Goal: Task Accomplishment & Management: Complete application form

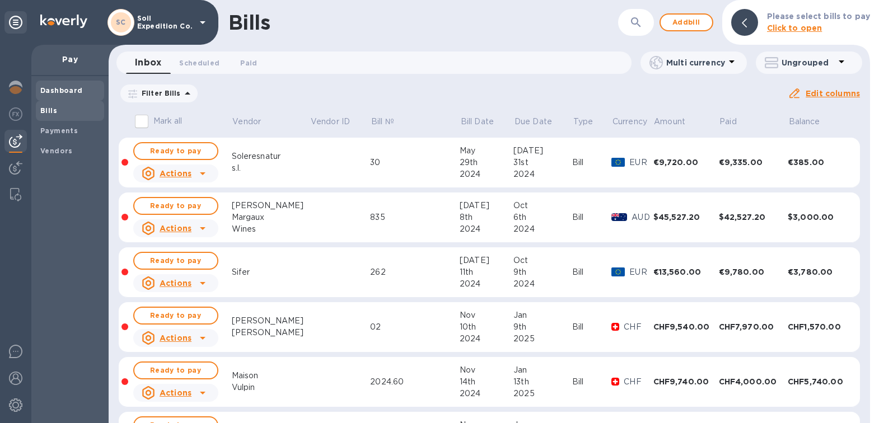
click at [53, 87] on b "Dashboard" at bounding box center [61, 90] width 43 height 8
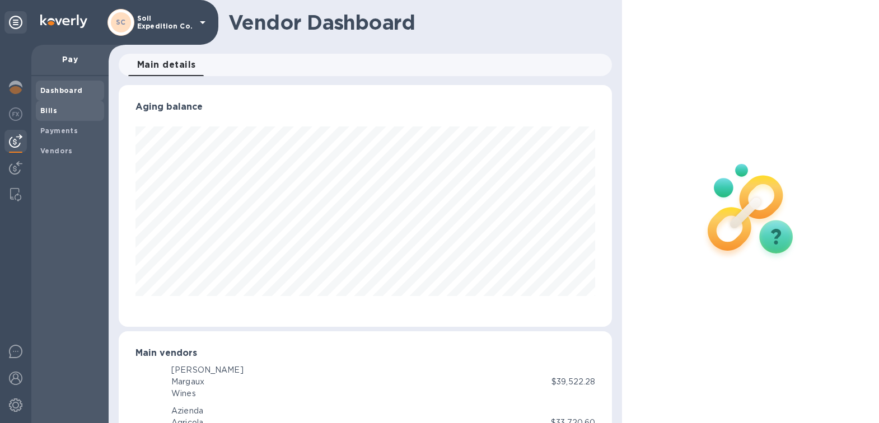
scroll to position [559777, 559530]
click at [62, 156] on span "Vendors" at bounding box center [56, 151] width 32 height 11
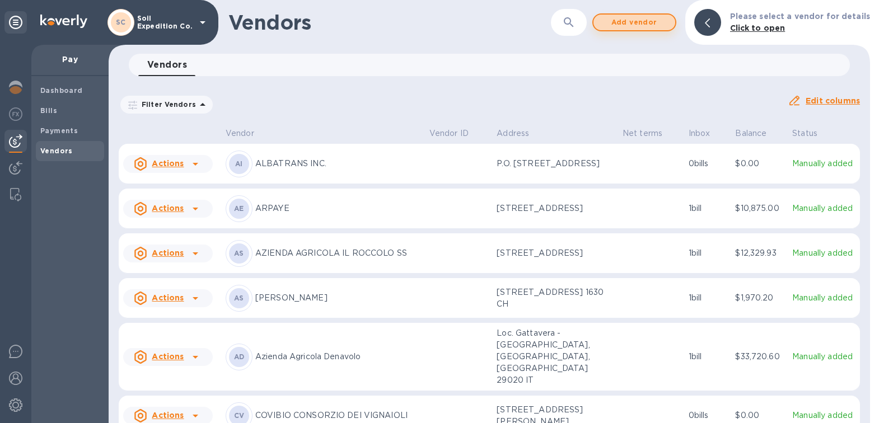
click at [665, 25] on span "Add vendor" at bounding box center [635, 22] width 64 height 13
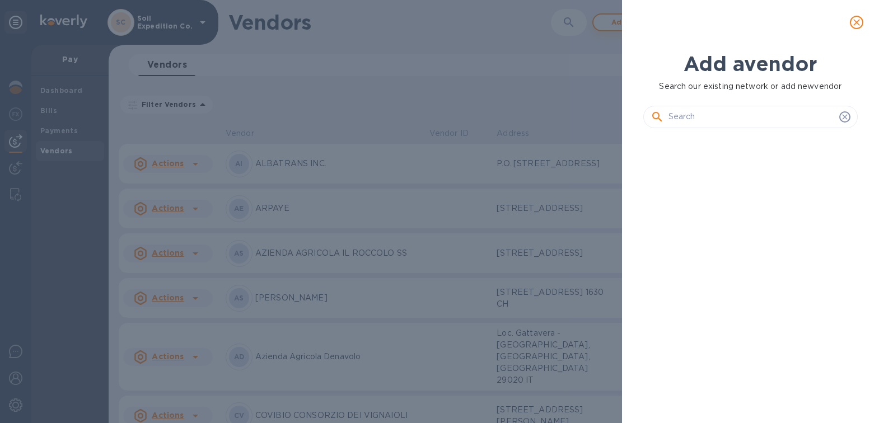
scroll to position [248, 219]
click at [711, 117] on input "text" at bounding box center [752, 117] width 166 height 17
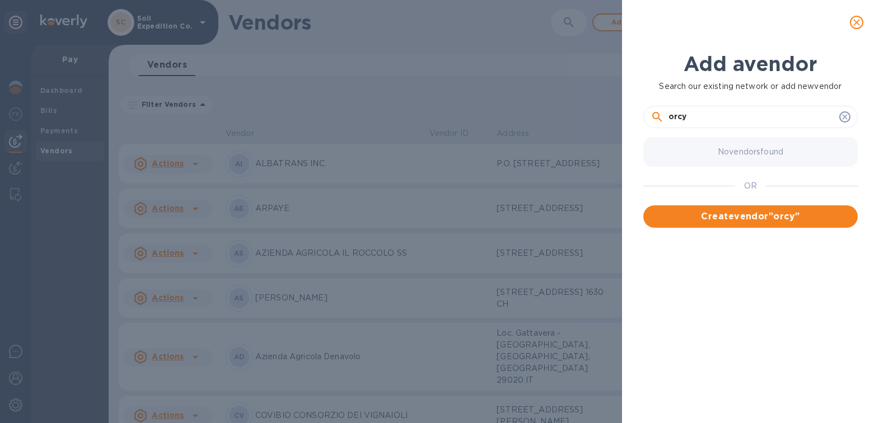
type input "orcy"
click at [728, 109] on input "orcy" at bounding box center [752, 117] width 166 height 17
paste input "orcy"
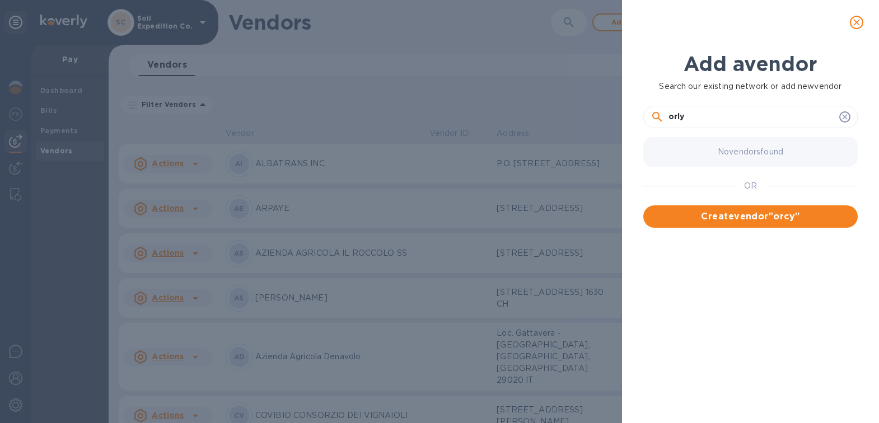
click at [755, 120] on input "orly" at bounding box center [752, 117] width 166 height 17
paste input "c"
type input "o"
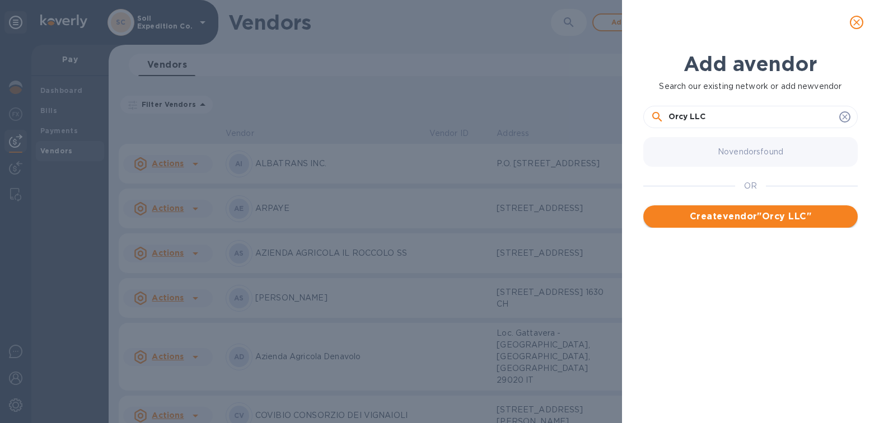
type input "Orcy LLC"
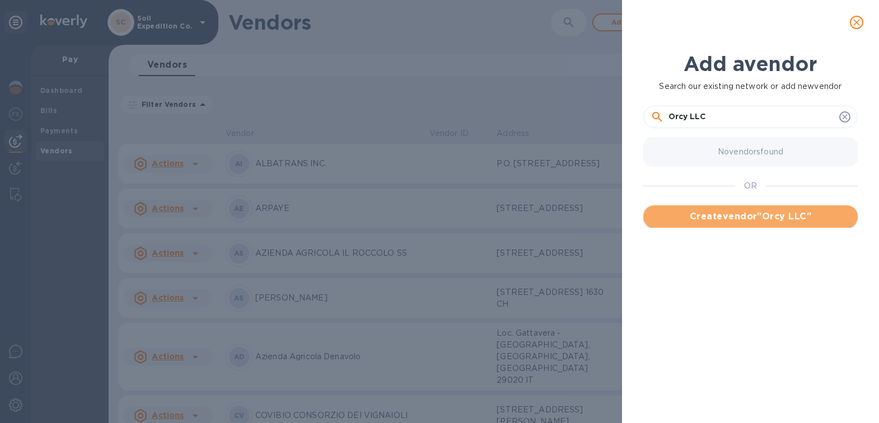
click at [719, 224] on button "Create vendor " Orcy LLC "" at bounding box center [750, 217] width 214 height 22
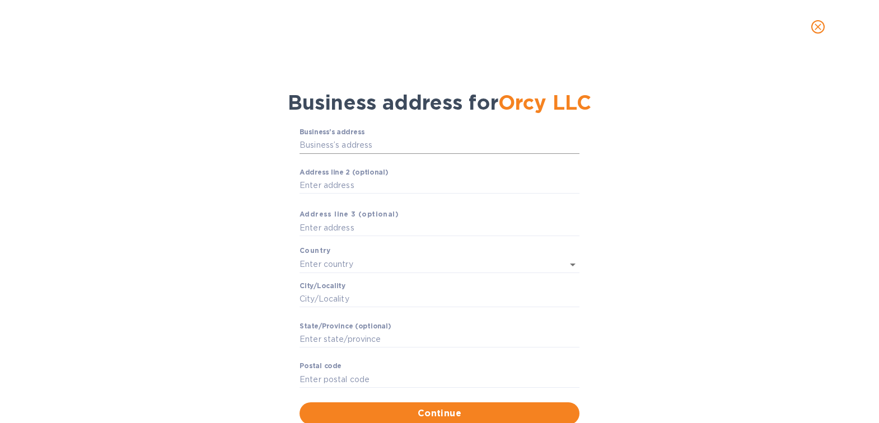
click at [371, 147] on input "Business’s аddress" at bounding box center [440, 145] width 280 height 17
paste input "[STREET_ADDRESS]"
type input "[GEOGRAPHIC_DATA]"
type input "Rolling Hills Estates"
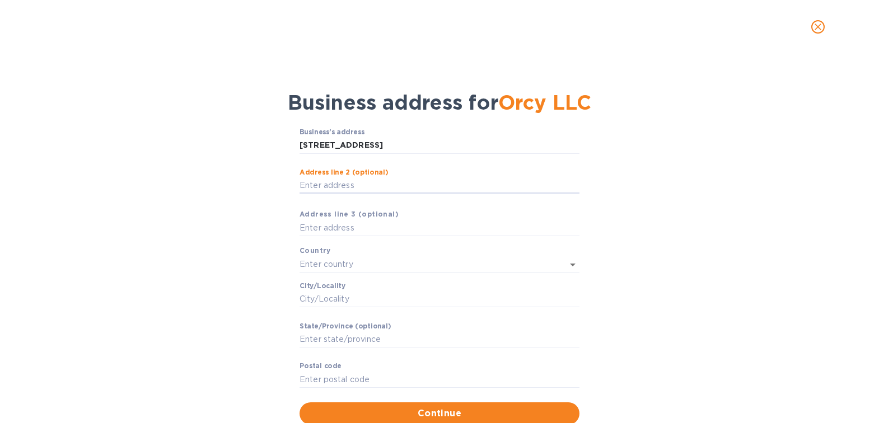
type input "CA"
type input "90274"
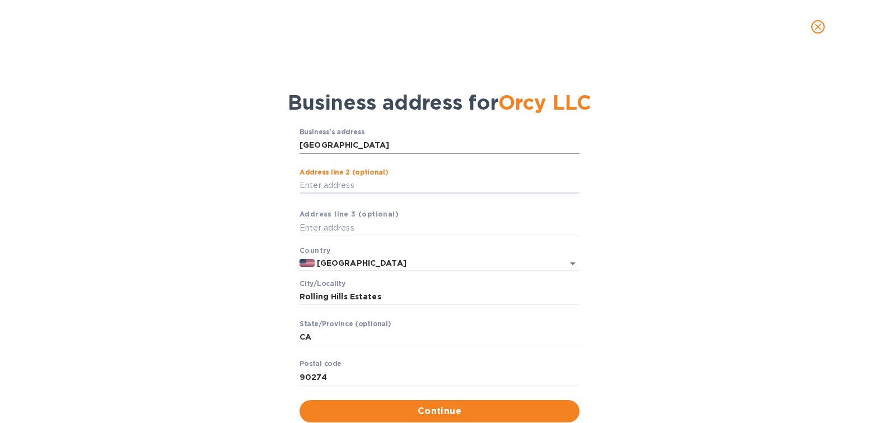
click at [375, 147] on input "[GEOGRAPHIC_DATA]" at bounding box center [440, 145] width 280 height 17
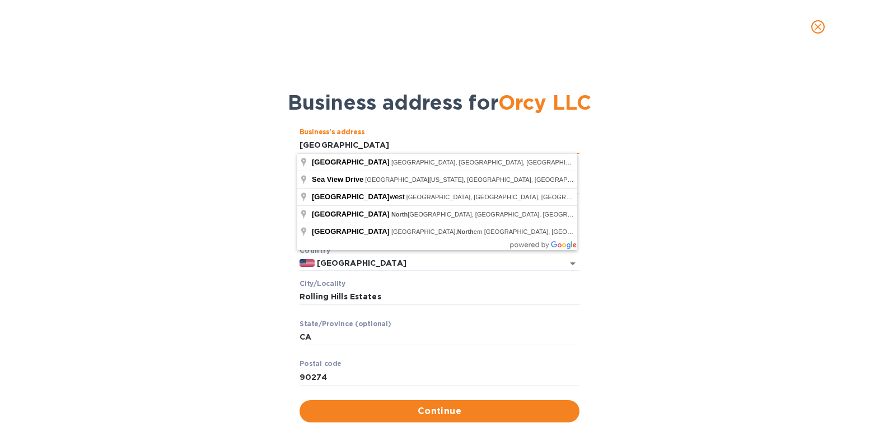
click at [395, 146] on input "[GEOGRAPHIC_DATA]" at bounding box center [440, 145] width 280 height 17
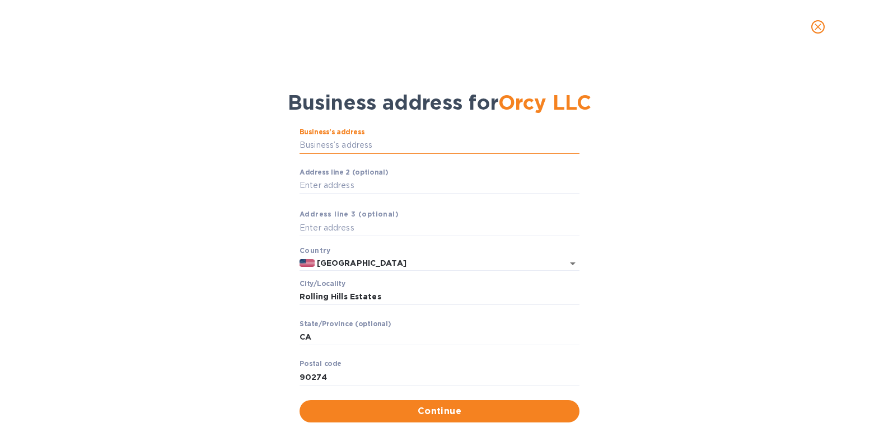
paste input "[STREET_ADDRESS]"
type input "Sea View Place"
type input "El Cerrito"
type input "94530"
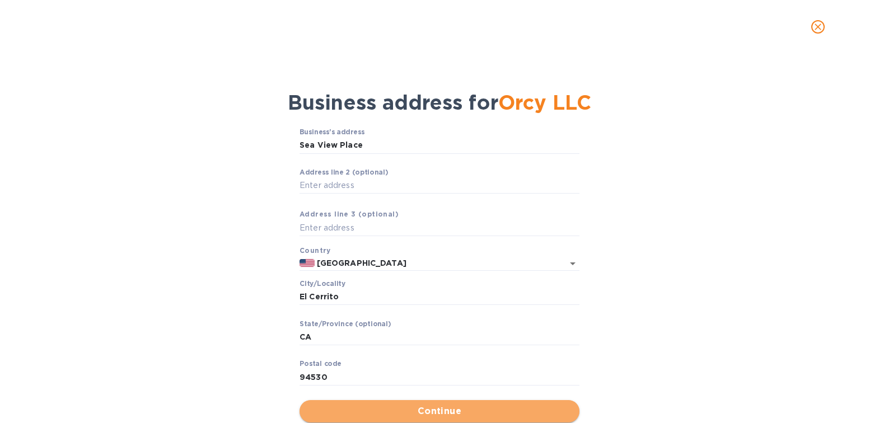
click at [463, 405] on span "Continue" at bounding box center [440, 411] width 262 height 13
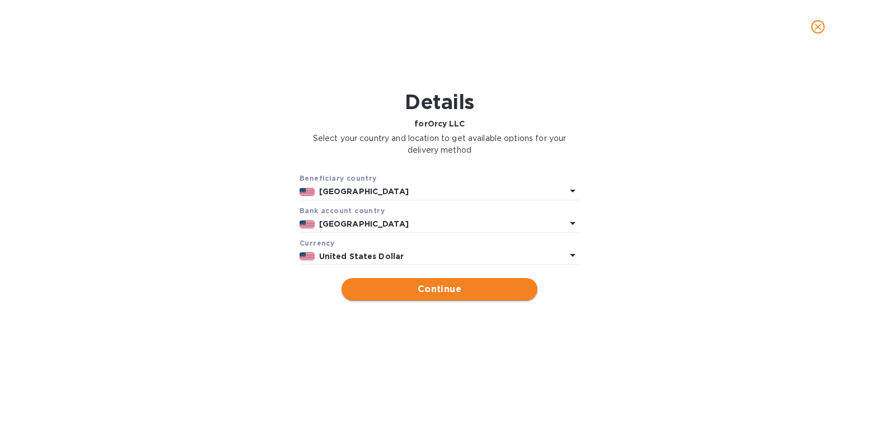
click at [406, 296] on span "Continue" at bounding box center [440, 289] width 178 height 13
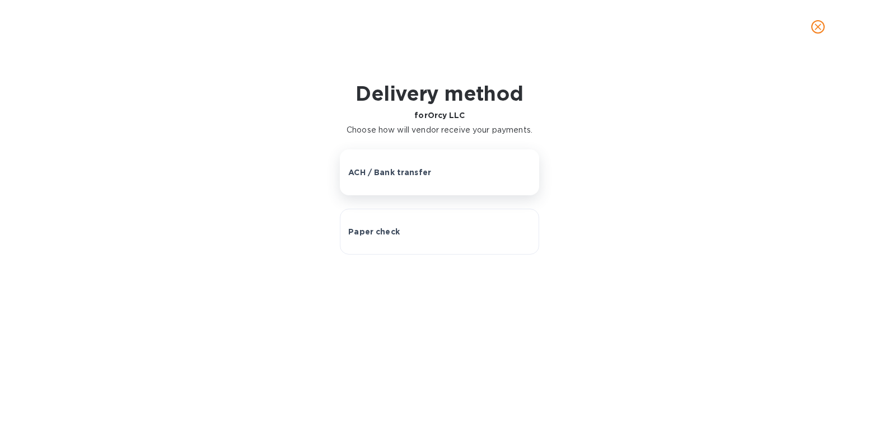
click at [408, 183] on button "ACH / Bank transfer" at bounding box center [439, 173] width 199 height 46
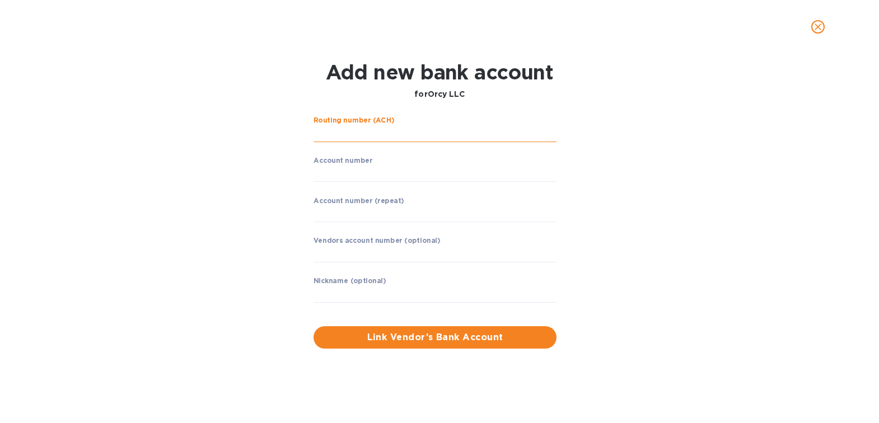
click at [381, 138] on input "string" at bounding box center [435, 133] width 243 height 17
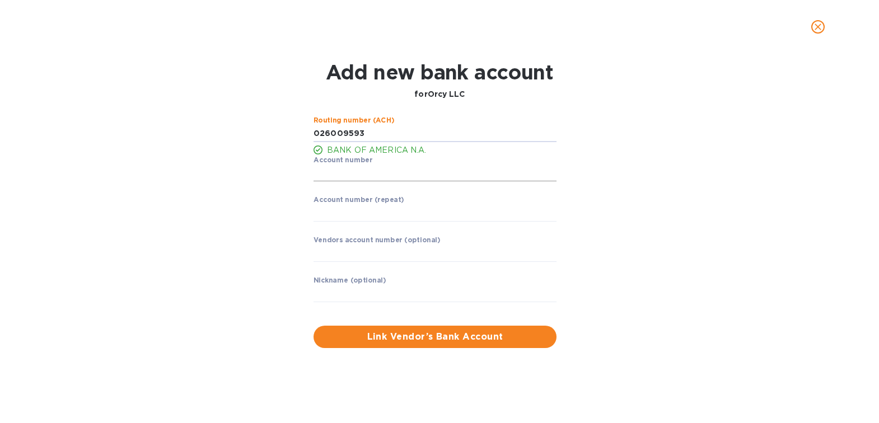
type input "026009593"
click at [433, 174] on input "string" at bounding box center [435, 173] width 243 height 17
click at [489, 208] on input "string" at bounding box center [435, 213] width 243 height 17
click at [444, 180] on input "string" at bounding box center [435, 173] width 243 height 17
type input "2"
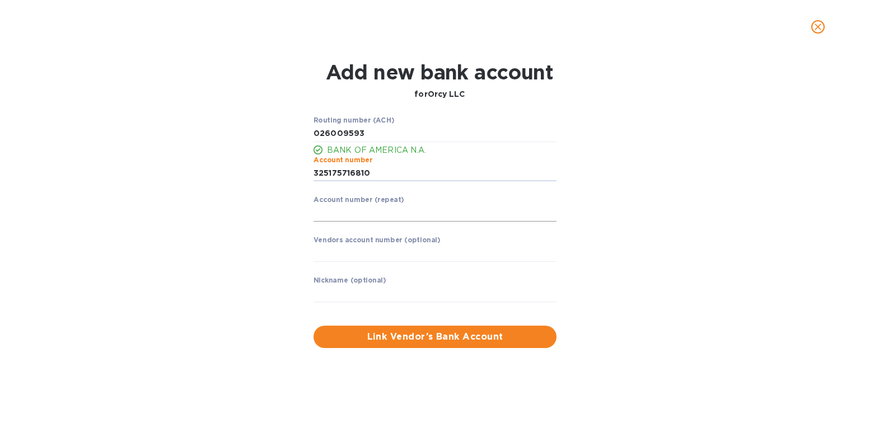
type input "325175716810"
click at [381, 207] on input "string" at bounding box center [435, 213] width 243 height 17
click at [334, 165] on input "string" at bounding box center [435, 173] width 243 height 17
click at [337, 179] on input "string" at bounding box center [435, 173] width 243 height 17
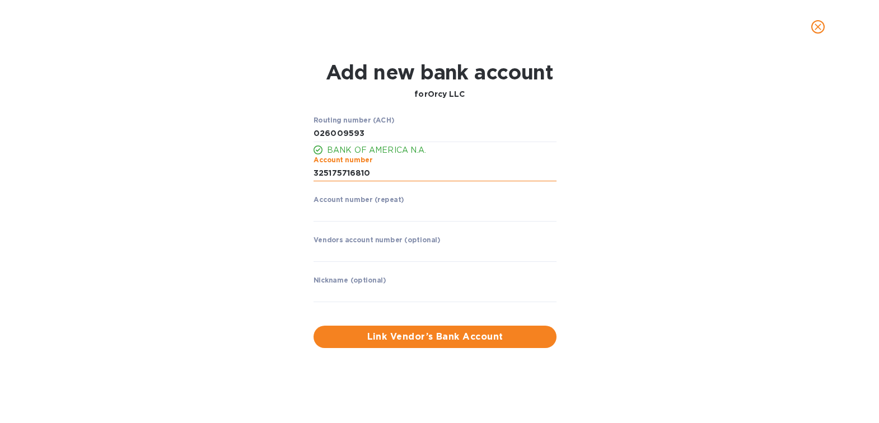
click at [337, 179] on input "string" at bounding box center [435, 173] width 243 height 17
click at [337, 212] on input "string" at bounding box center [435, 213] width 243 height 17
type input "325175716810"
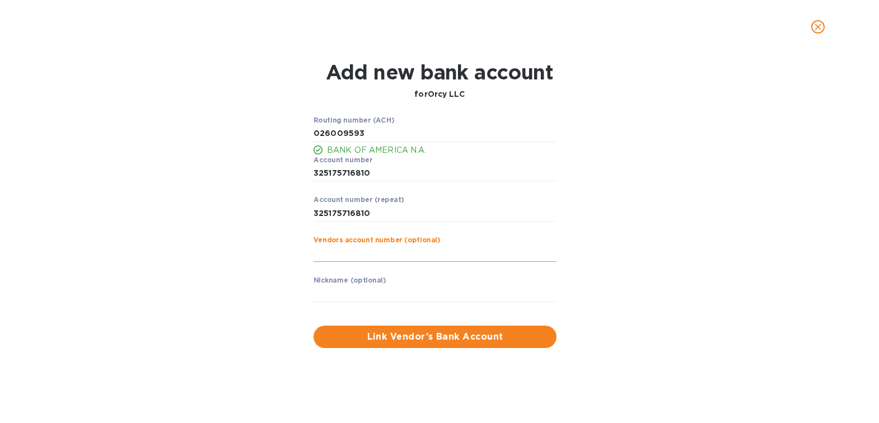
click at [362, 258] on input "text" at bounding box center [435, 253] width 243 height 17
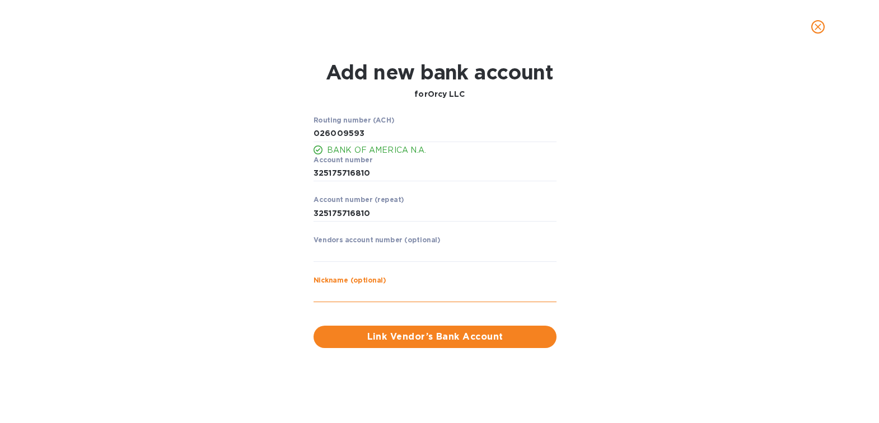
click at [368, 287] on input "text" at bounding box center [435, 294] width 243 height 17
click at [368, 301] on input "text" at bounding box center [435, 294] width 243 height 17
type input "Orcy"
click at [424, 340] on span "Link Vendor’s Bank Account" at bounding box center [435, 336] width 225 height 13
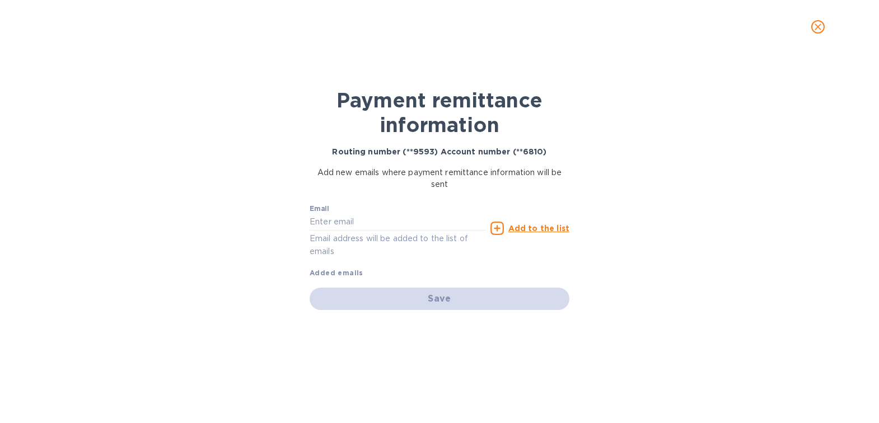
click at [402, 232] on p "Email address will be added to the list of emails" at bounding box center [398, 245] width 176 height 26
click at [402, 226] on input "text" at bounding box center [398, 222] width 176 height 17
paste input "[EMAIL_ADDRESS][DOMAIN_NAME]"
type input "[EMAIL_ADDRESS][DOMAIN_NAME]"
click at [494, 232] on icon at bounding box center [497, 228] width 13 height 13
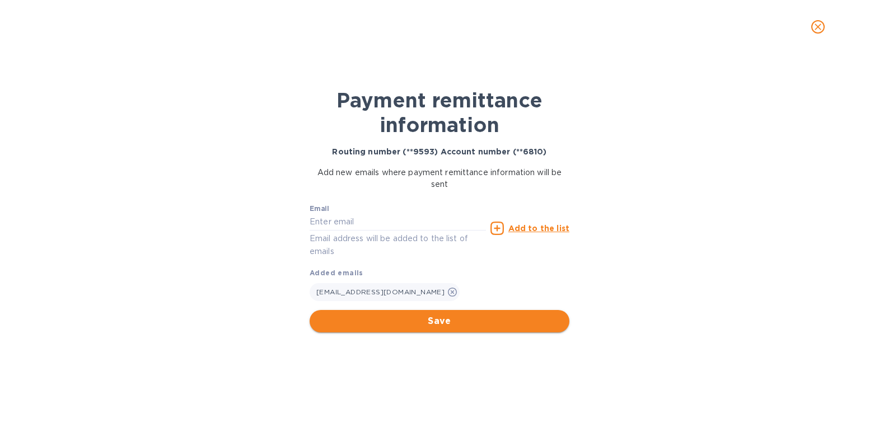
click at [449, 322] on span "Save" at bounding box center [440, 321] width 242 height 13
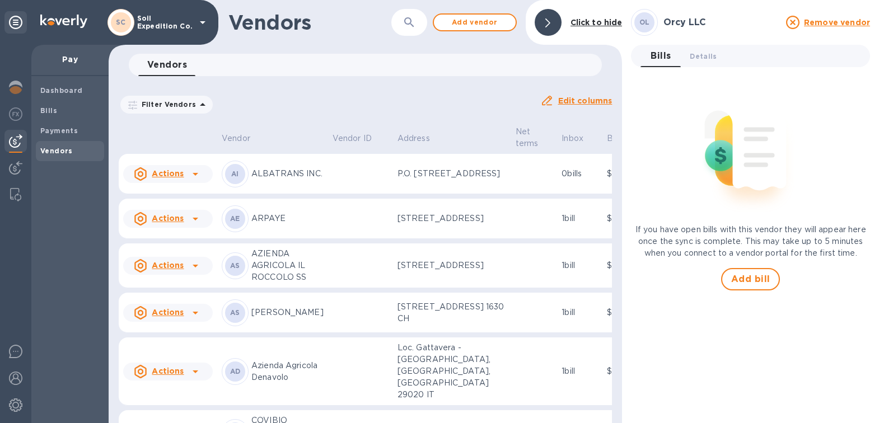
click at [745, 268] on div "If you have open bills with this vendor they will appear here once the sync is …" at bounding box center [750, 183] width 239 height 214
click at [745, 274] on span "Add bill" at bounding box center [750, 279] width 39 height 13
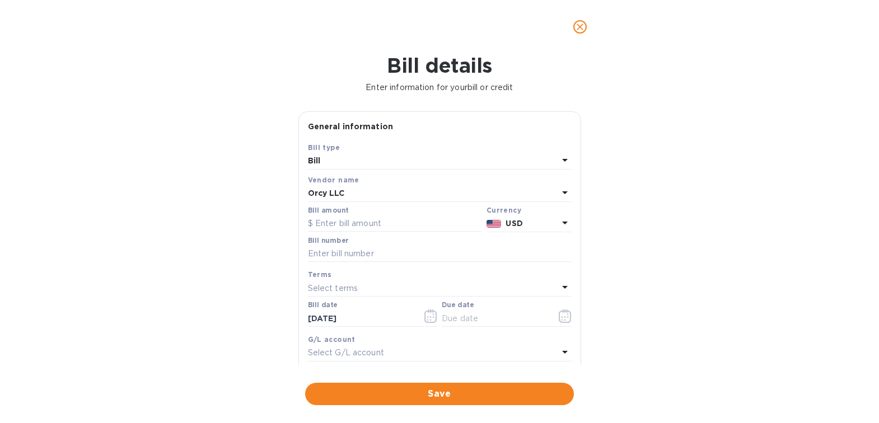
scroll to position [165, 0]
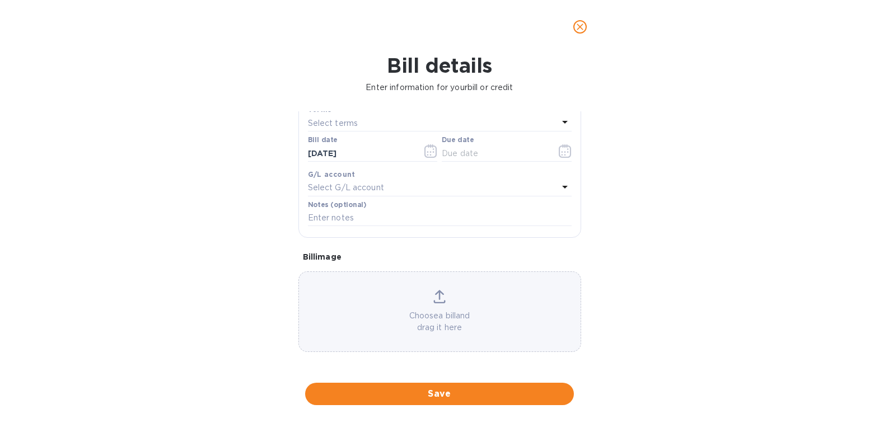
click at [423, 302] on div "Choose a bill and drag it here" at bounding box center [440, 312] width 282 height 44
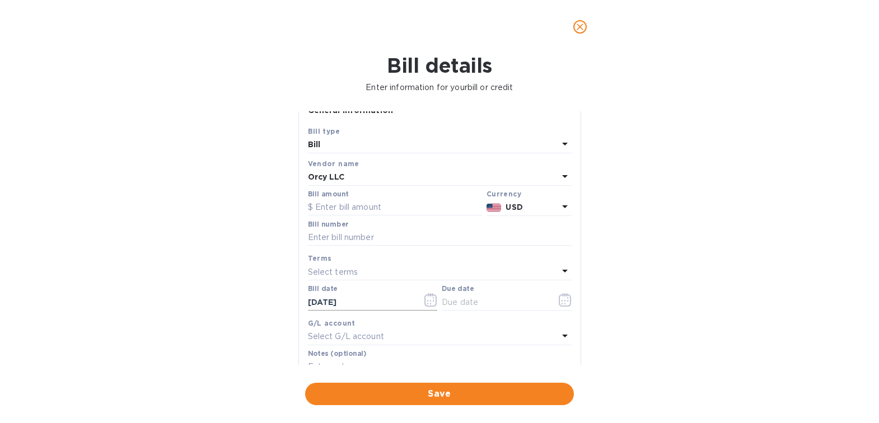
scroll to position [15, 0]
click at [384, 206] on input "text" at bounding box center [395, 209] width 174 height 17
type input "1,386.00"
click at [617, 297] on div "Bill details Enter information for your bill or credit General information Save…" at bounding box center [439, 239] width 879 height 370
click at [368, 237] on input "text" at bounding box center [440, 239] width 264 height 17
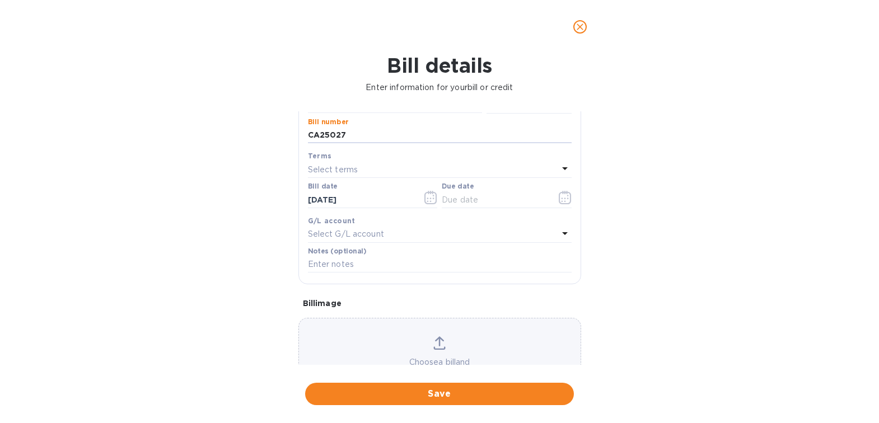
scroll to position [58, 0]
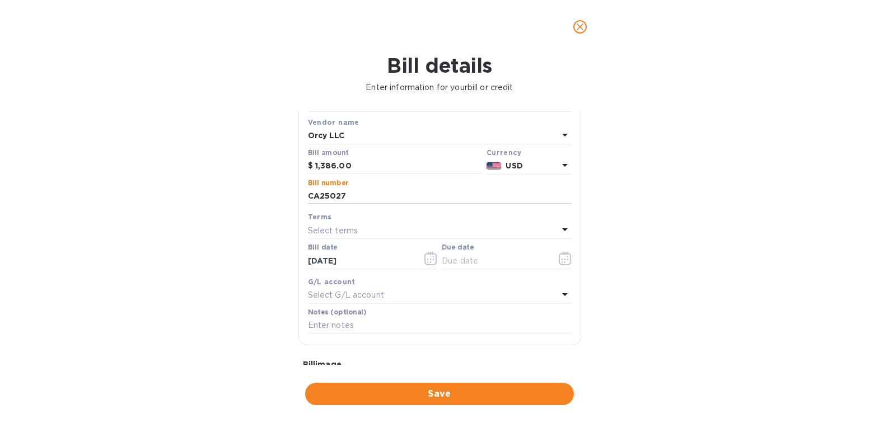
type input "CA25027"
click at [418, 221] on div "Terms" at bounding box center [440, 217] width 264 height 12
click at [396, 233] on div "Select terms" at bounding box center [433, 231] width 250 height 16
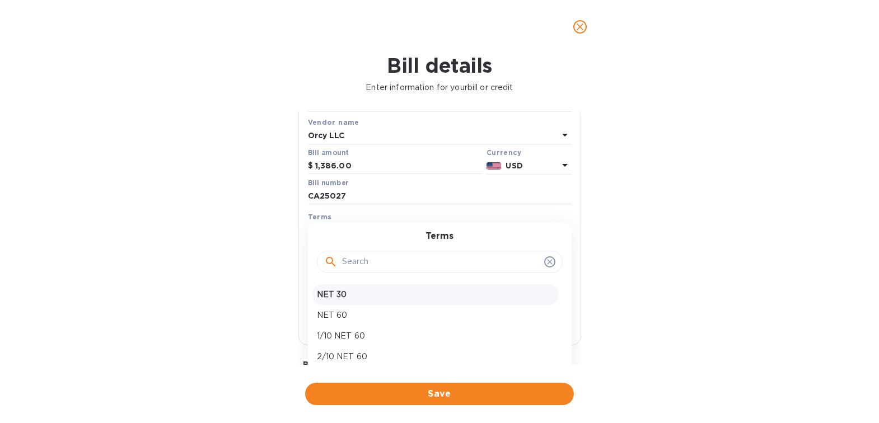
click at [382, 297] on p "NET 30" at bounding box center [435, 295] width 237 height 12
type input "[DATE]"
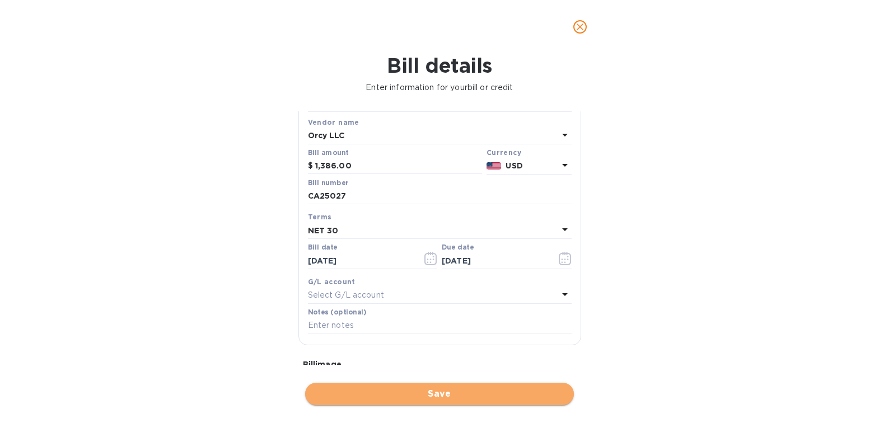
click at [458, 388] on span "Save" at bounding box center [439, 394] width 251 height 13
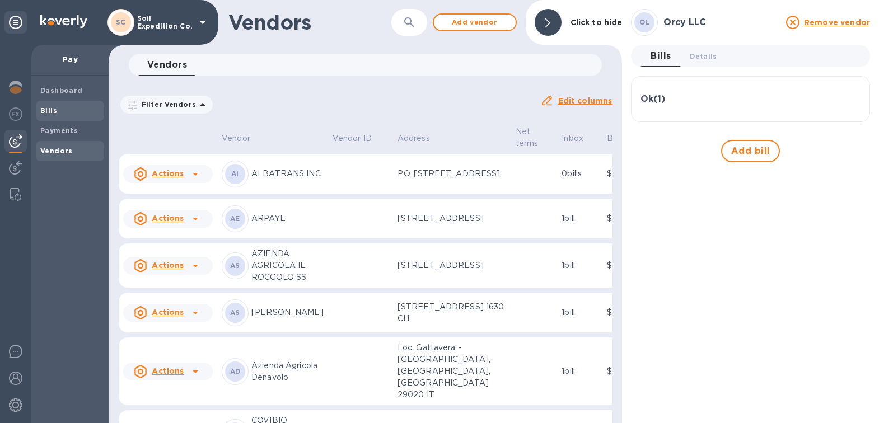
click at [86, 111] on span "Bills" at bounding box center [69, 110] width 59 height 11
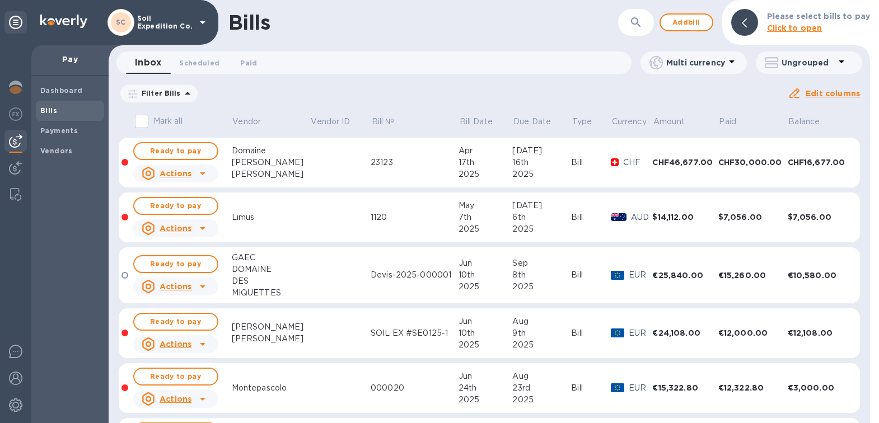
click at [0, 0] on p "Due date : [DATE] to [DATE]" at bounding box center [0, 0] width 0 height 0
click at [0, 0] on icon at bounding box center [0, 0] width 0 height 0
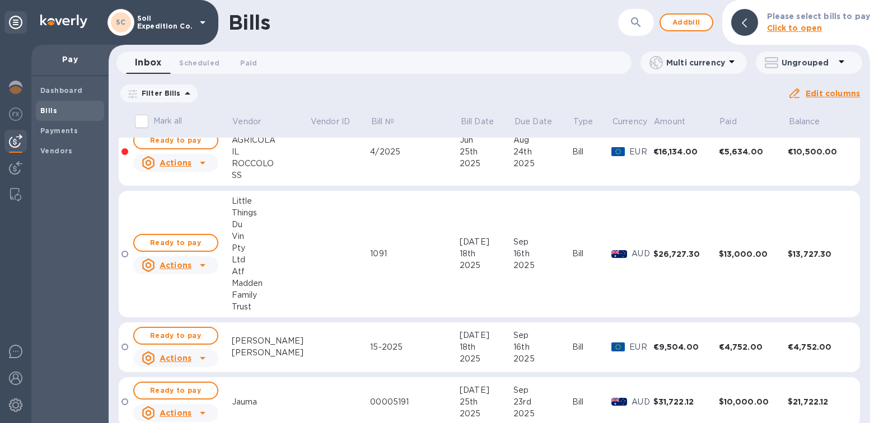
scroll to position [1494, 0]
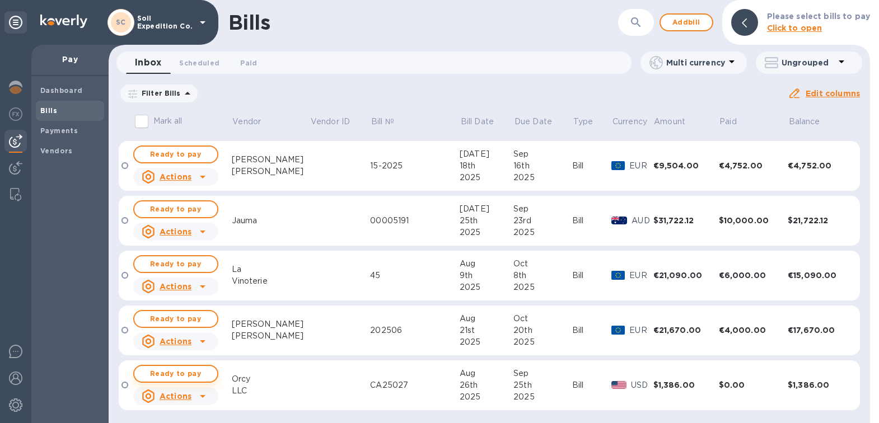
click at [180, 374] on span "Ready to pay" at bounding box center [175, 373] width 65 height 13
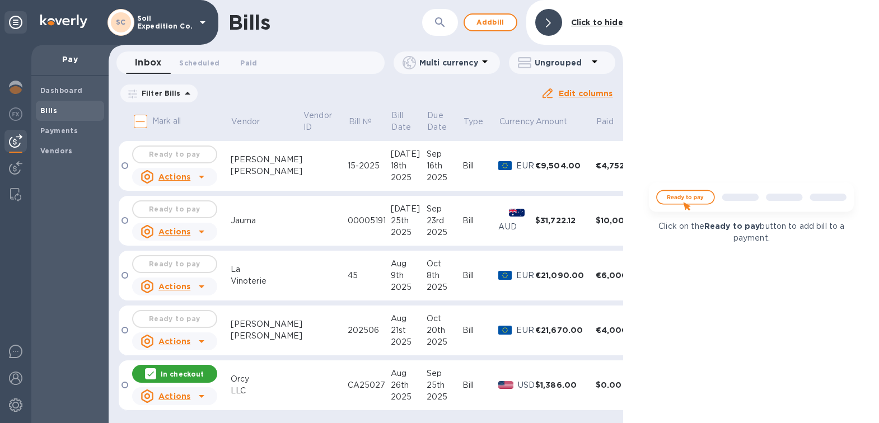
scroll to position [1494, 0]
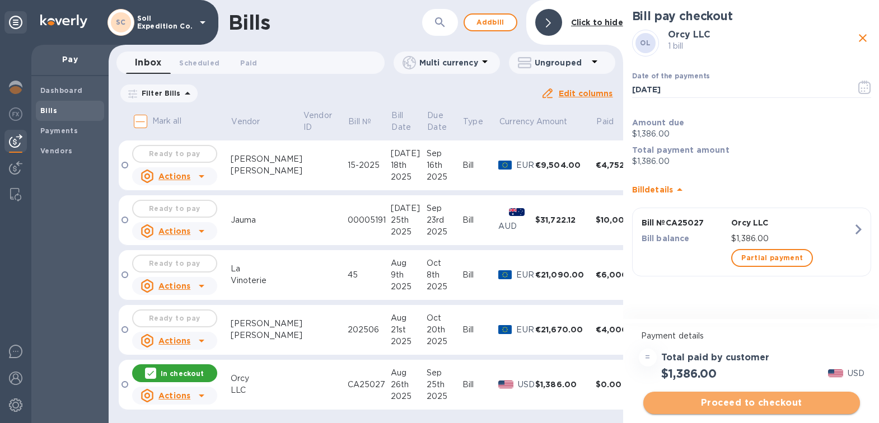
click at [765, 403] on span "Proceed to checkout" at bounding box center [751, 402] width 199 height 13
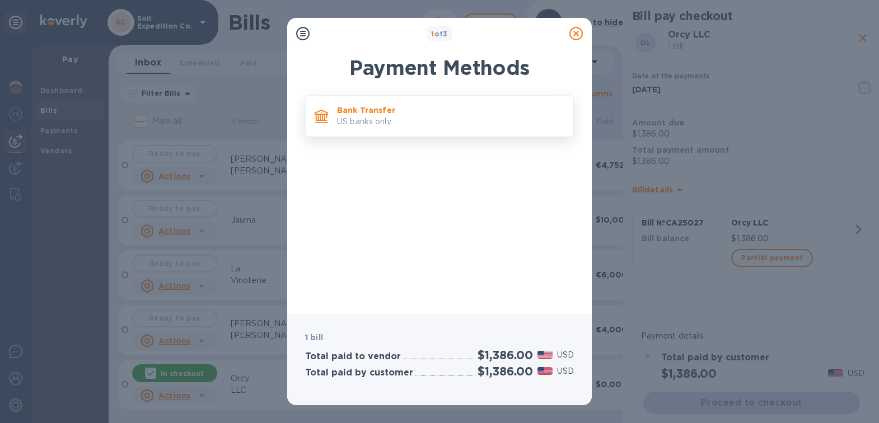
click at [414, 123] on p "US banks only." at bounding box center [450, 122] width 227 height 12
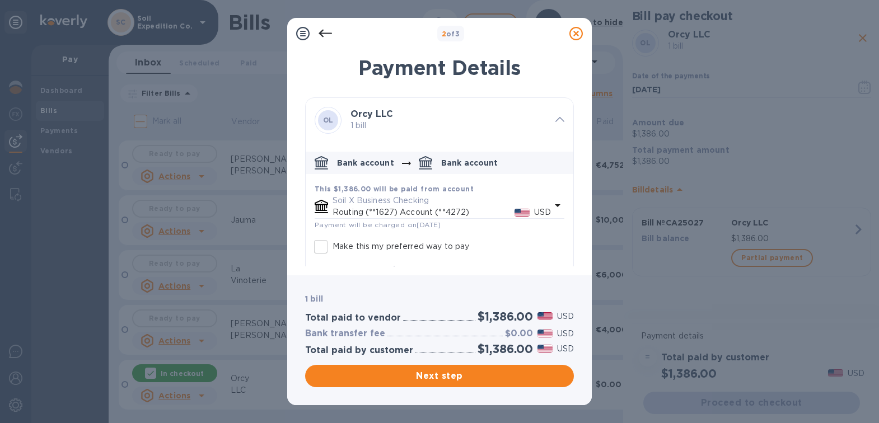
scroll to position [54, 0]
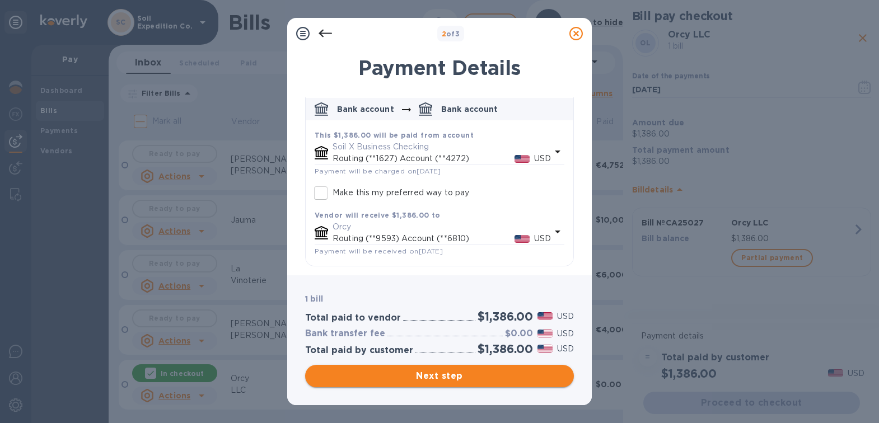
click at [444, 367] on button "Next step" at bounding box center [439, 376] width 269 height 22
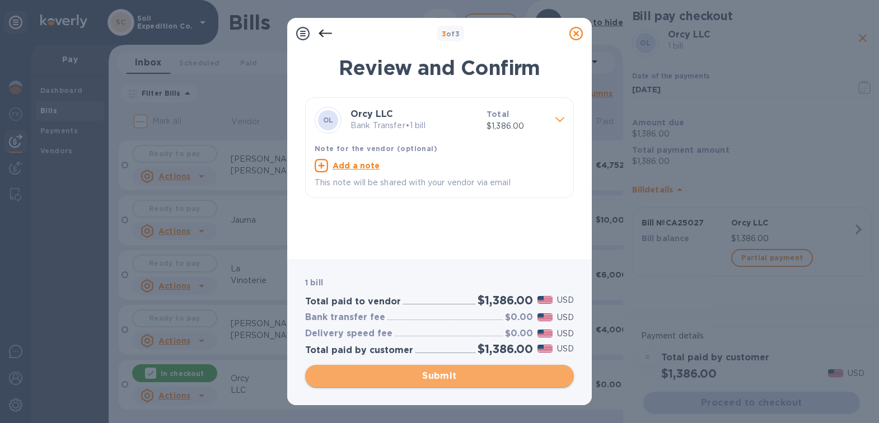
click at [463, 371] on span "Submit" at bounding box center [439, 376] width 251 height 13
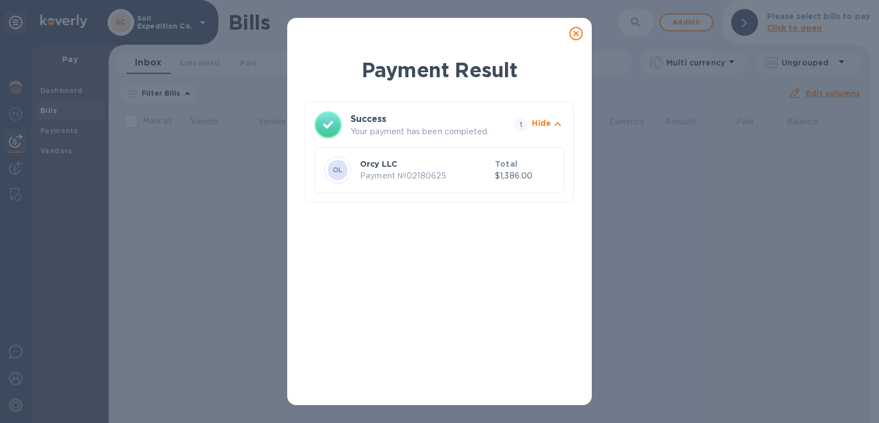
scroll to position [0, 0]
click at [570, 32] on icon at bounding box center [576, 33] width 13 height 13
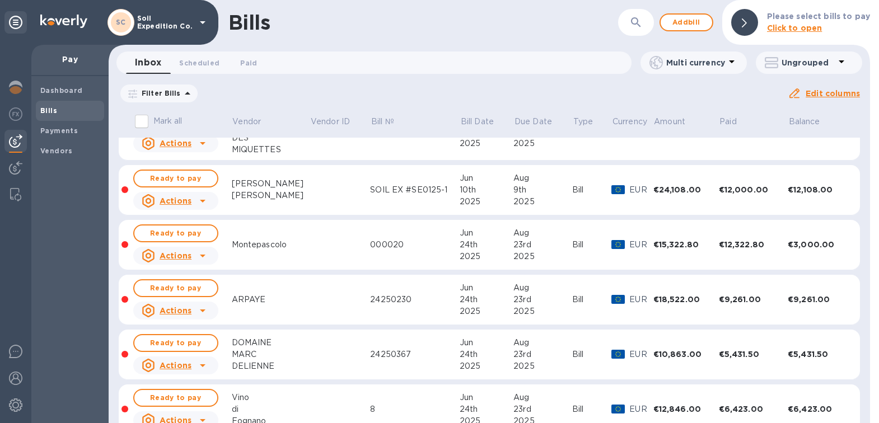
scroll to position [1439, 0]
